Goal: Information Seeking & Learning: Find specific fact

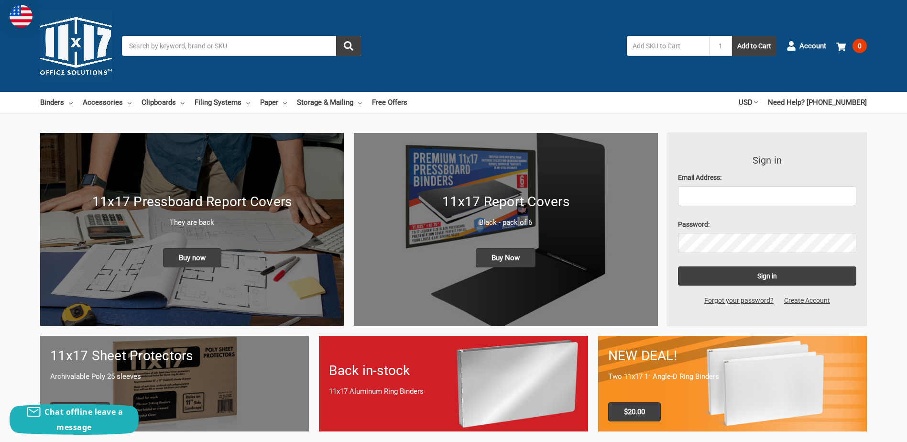
click at [218, 44] on input "Search" at bounding box center [241, 46] width 239 height 20
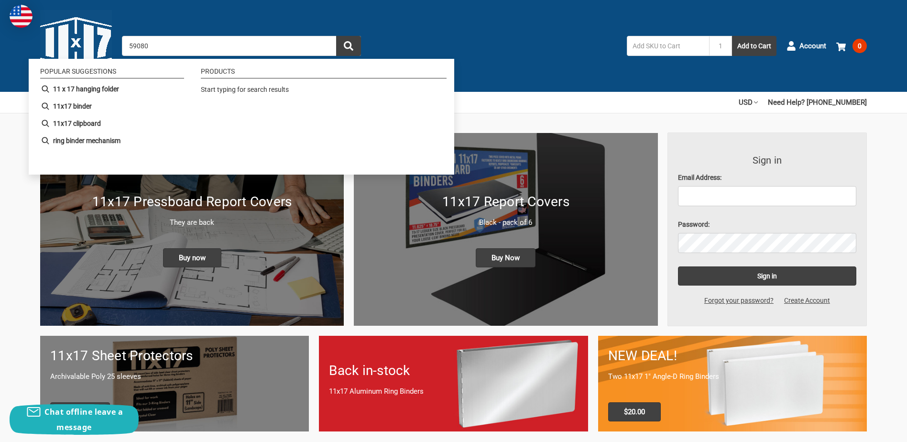
type input "590805"
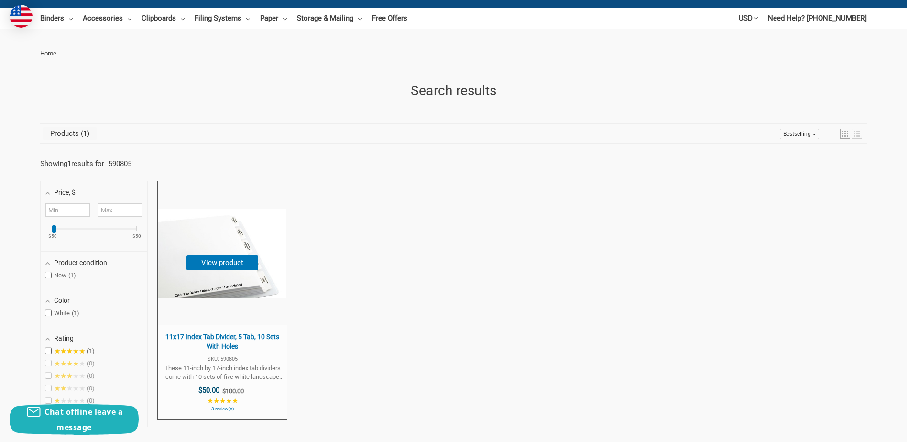
scroll to position [239, 0]
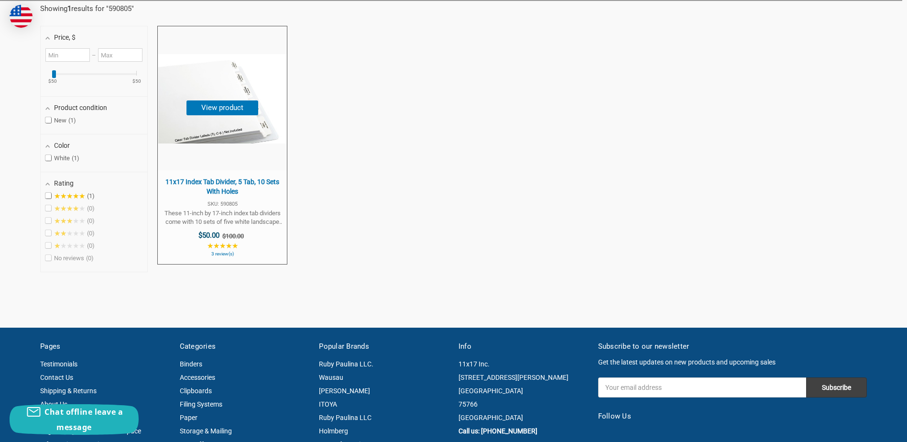
click at [234, 186] on span "11x17 Index Tab Divider, 5 Tab, 10 Sets With Holes" at bounding box center [221, 186] width 119 height 19
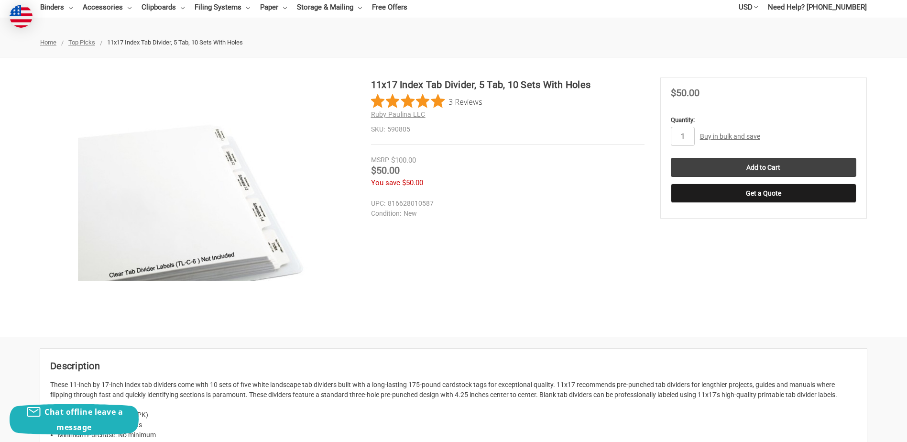
scroll to position [96, 0]
click at [415, 203] on dd "816628010587" at bounding box center [505, 203] width 269 height 10
copy dd "816628010587"
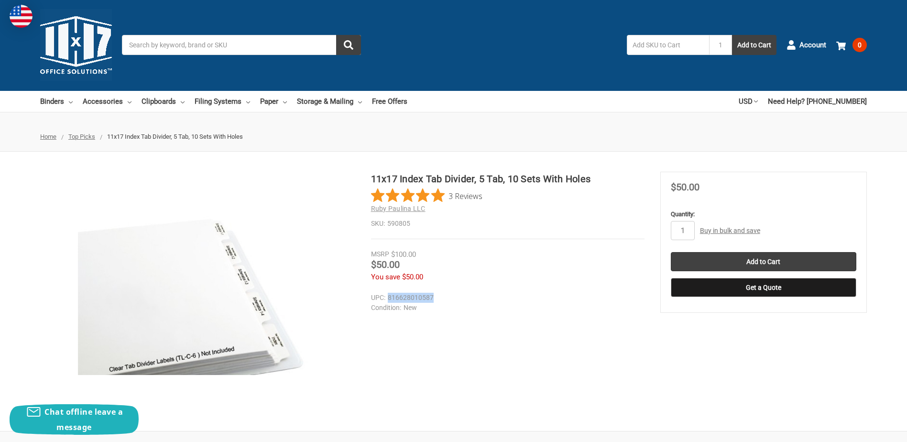
scroll to position [0, 0]
